Goal: Task Accomplishment & Management: Manage account settings

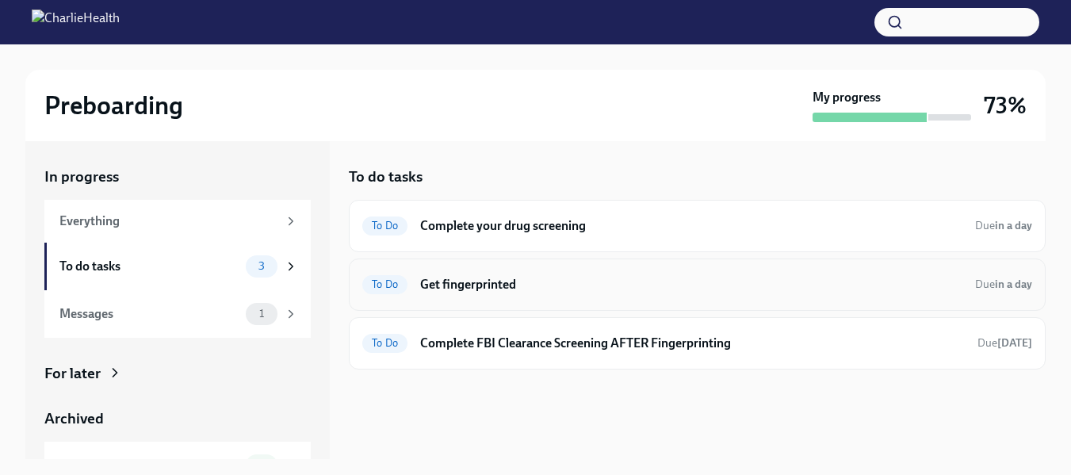
click at [427, 285] on h6 "Get fingerprinted" at bounding box center [691, 284] width 542 height 17
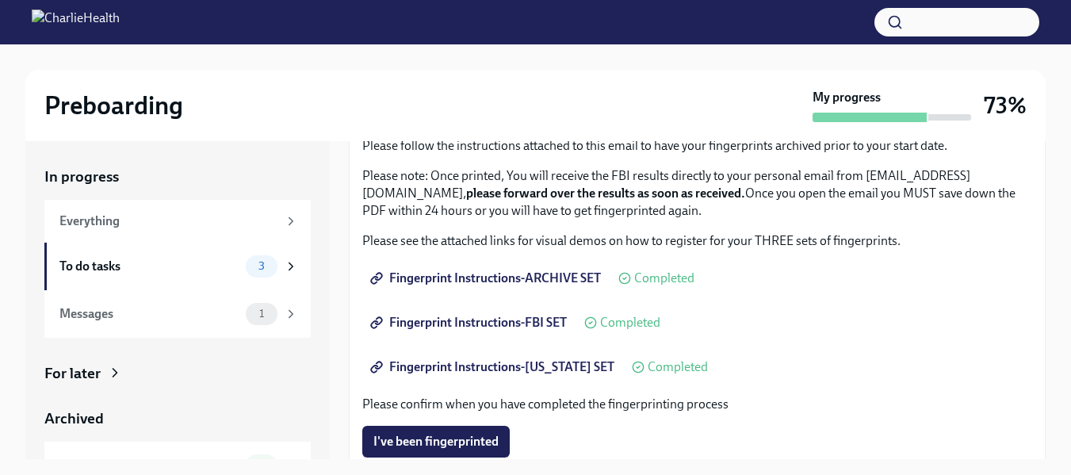
scroll to position [238, 0]
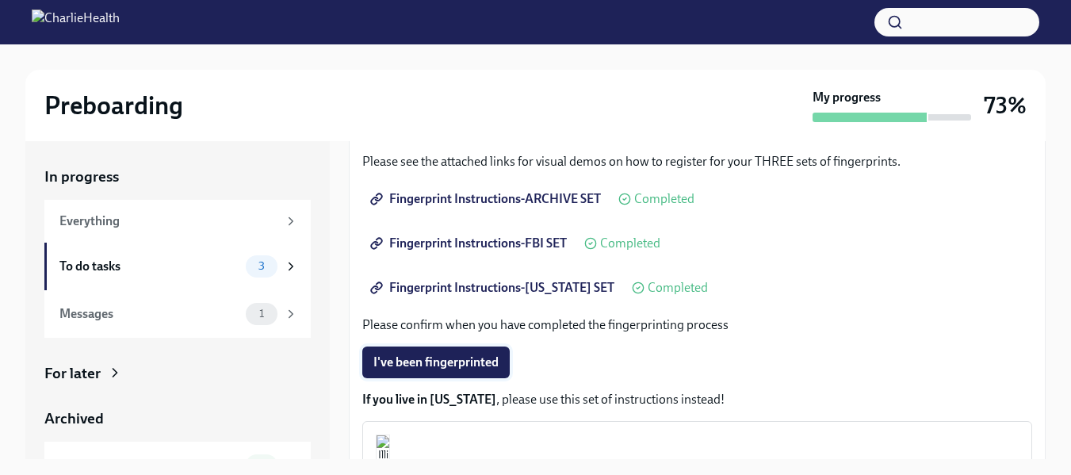
click at [468, 357] on span "I've been fingerprinted" at bounding box center [435, 362] width 125 height 16
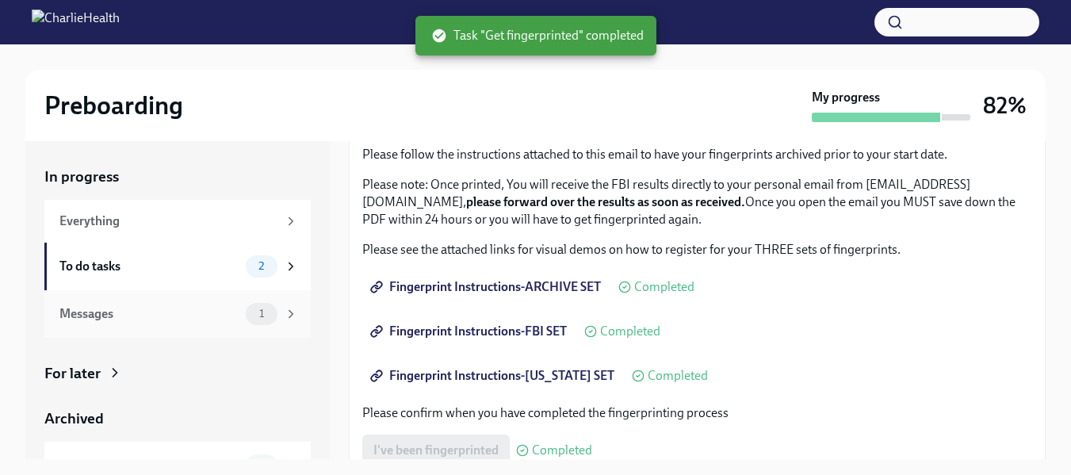
scroll to position [148, 0]
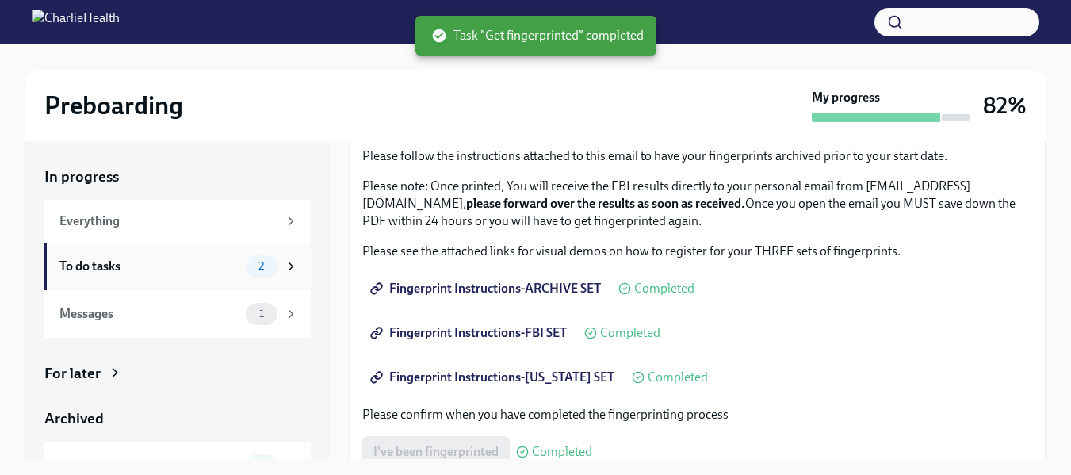
click at [100, 266] on div "To do tasks" at bounding box center [149, 266] width 180 height 17
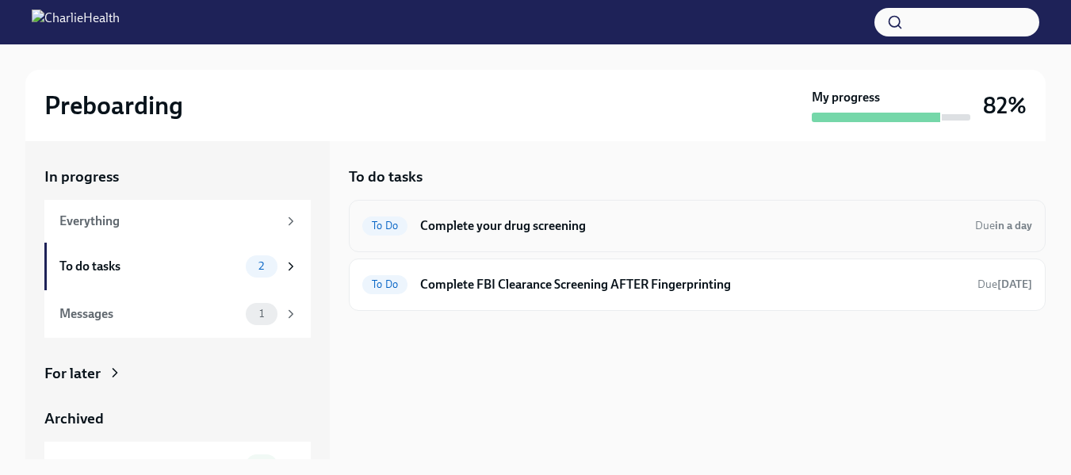
click at [569, 229] on h6 "Complete your drug screening" at bounding box center [691, 225] width 542 height 17
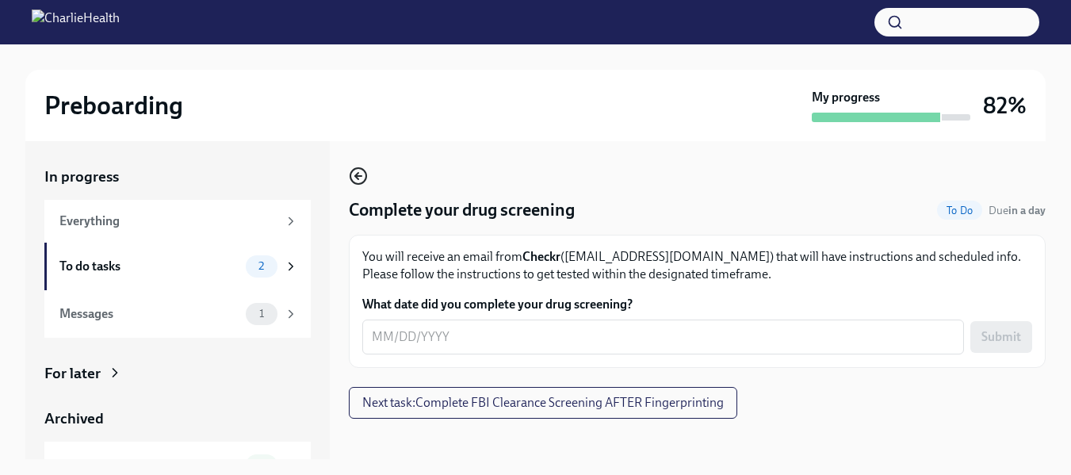
click at [357, 170] on icon "button" at bounding box center [358, 175] width 19 height 19
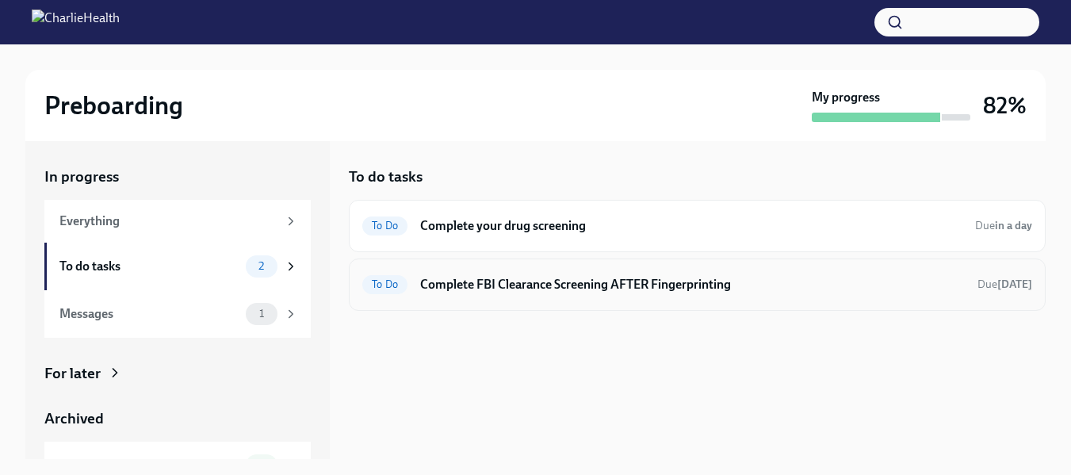
click at [633, 282] on h6 "Complete FBI Clearance Screening AFTER Fingerprinting" at bounding box center [692, 284] width 545 height 17
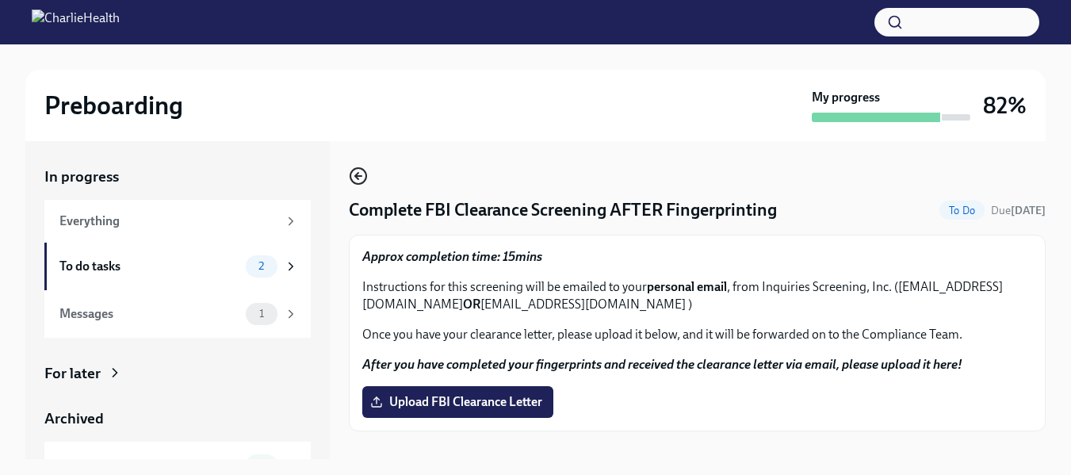
click at [358, 176] on icon "button" at bounding box center [358, 176] width 6 height 0
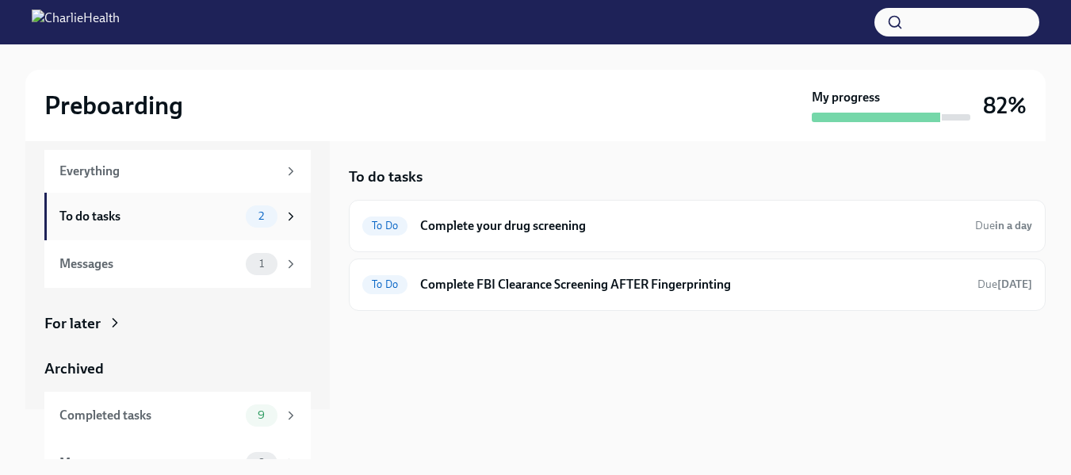
scroll to position [78, 0]
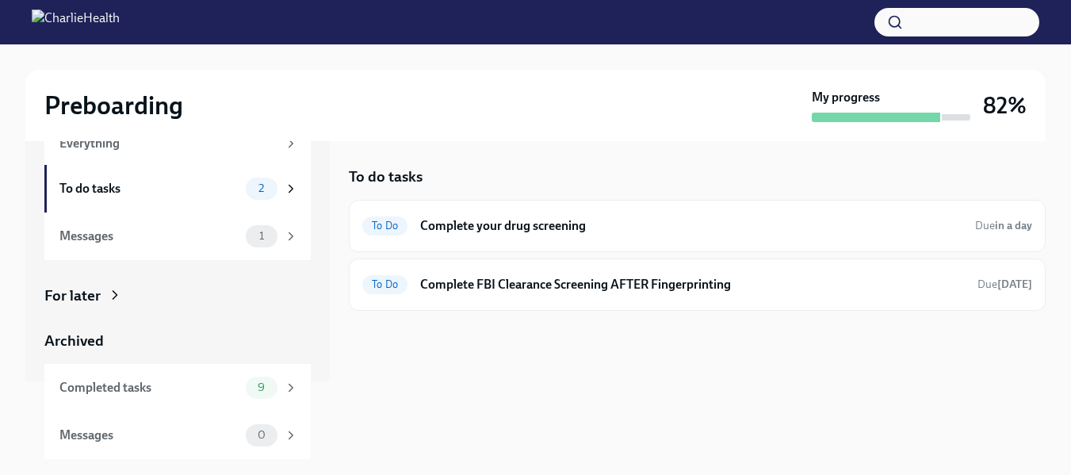
click at [133, 297] on div "For later" at bounding box center [177, 295] width 266 height 21
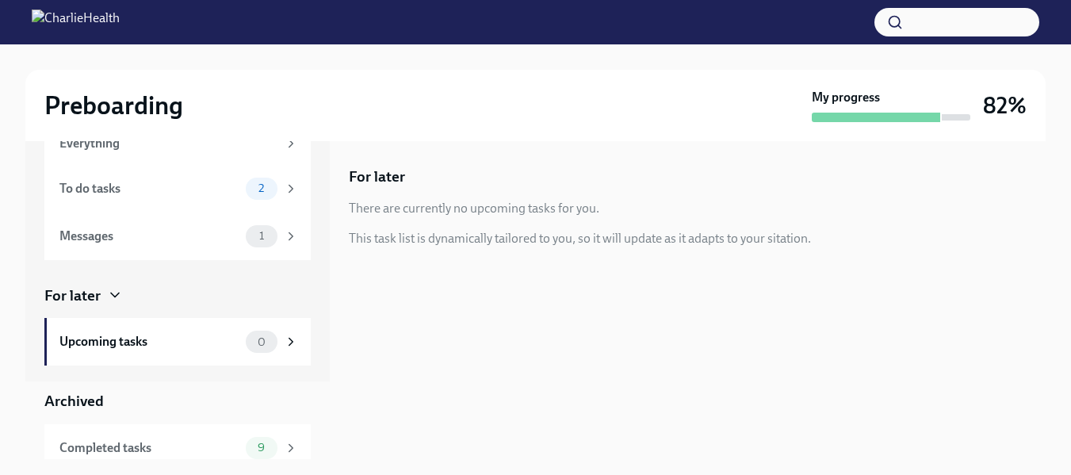
click at [115, 297] on icon at bounding box center [115, 295] width 8 height 4
